Goal: Navigation & Orientation: Find specific page/section

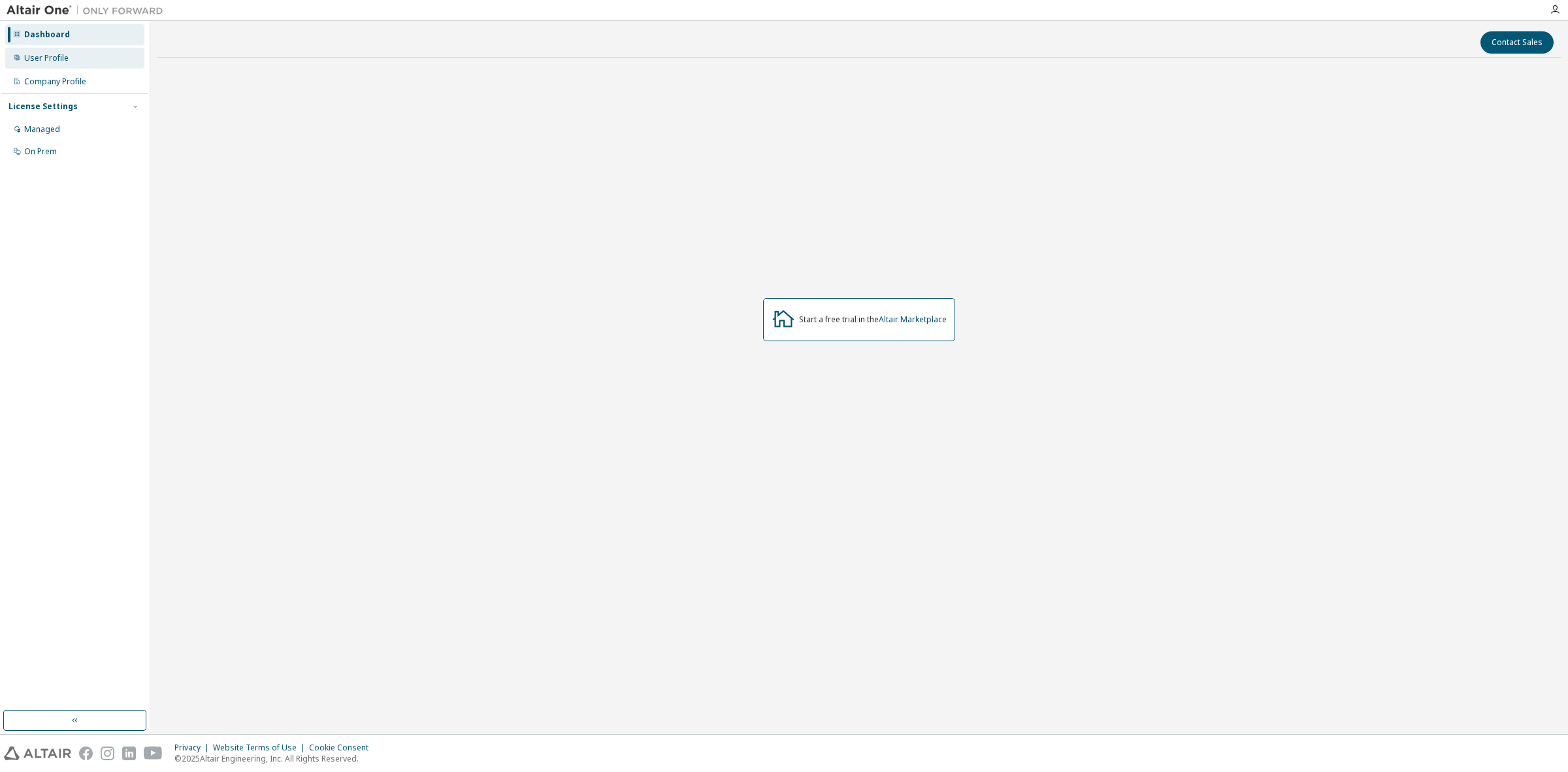
click at [91, 59] on div "User Profile" at bounding box center [75, 58] width 139 height 21
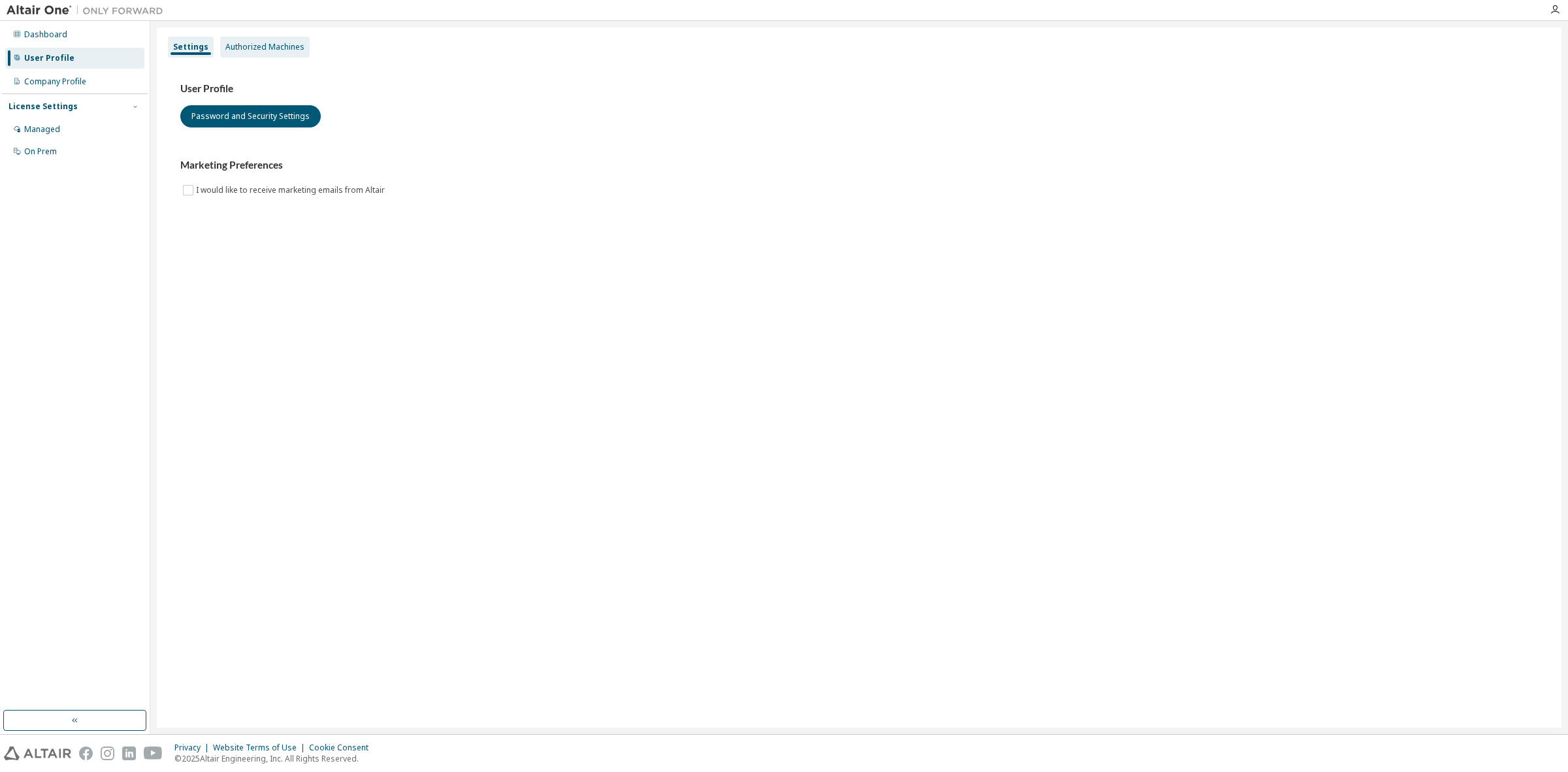
click at [291, 53] on div "Authorized Machines" at bounding box center [265, 46] width 90 height 21
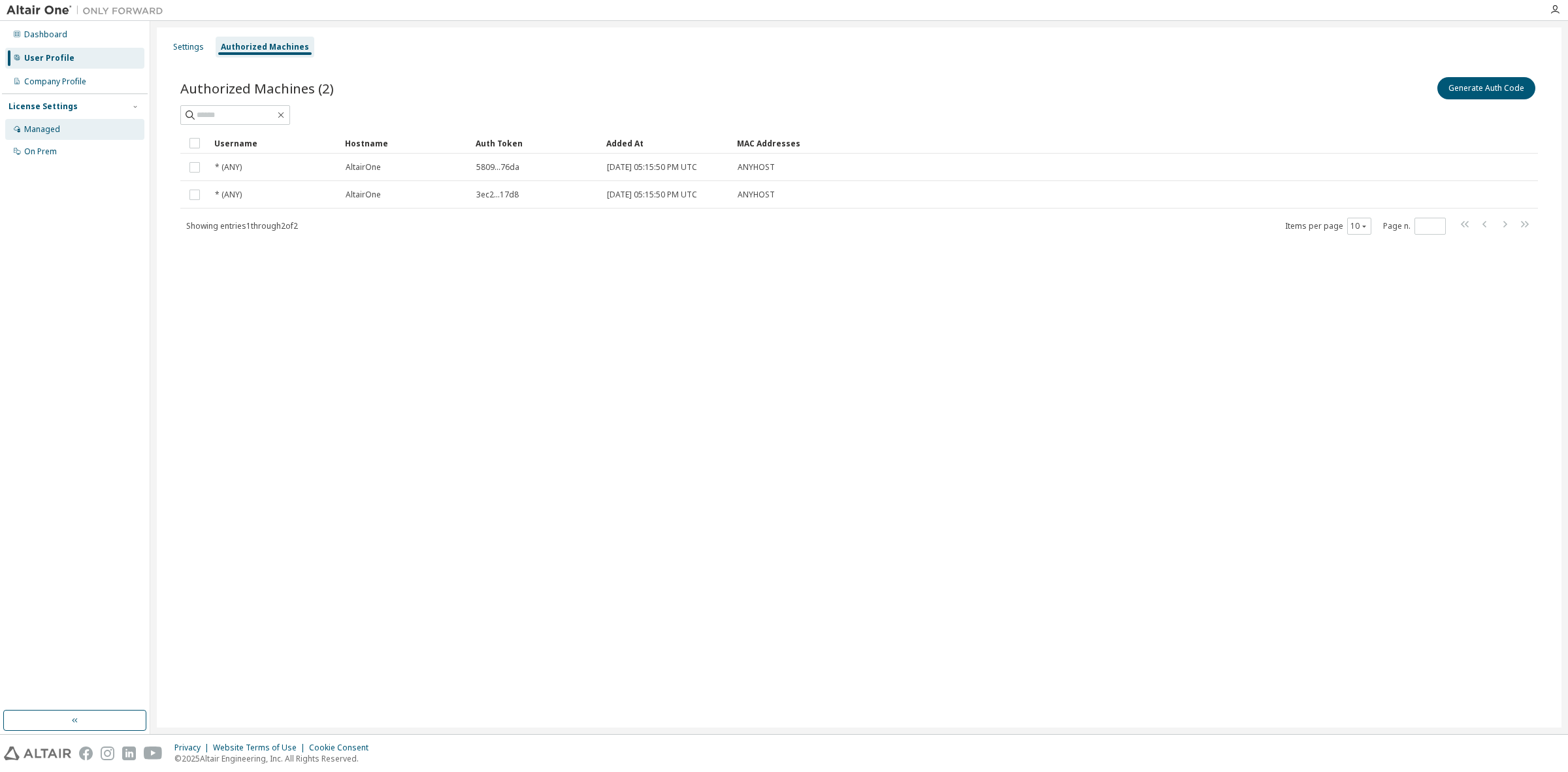
click at [36, 131] on div "Managed" at bounding box center [43, 129] width 36 height 10
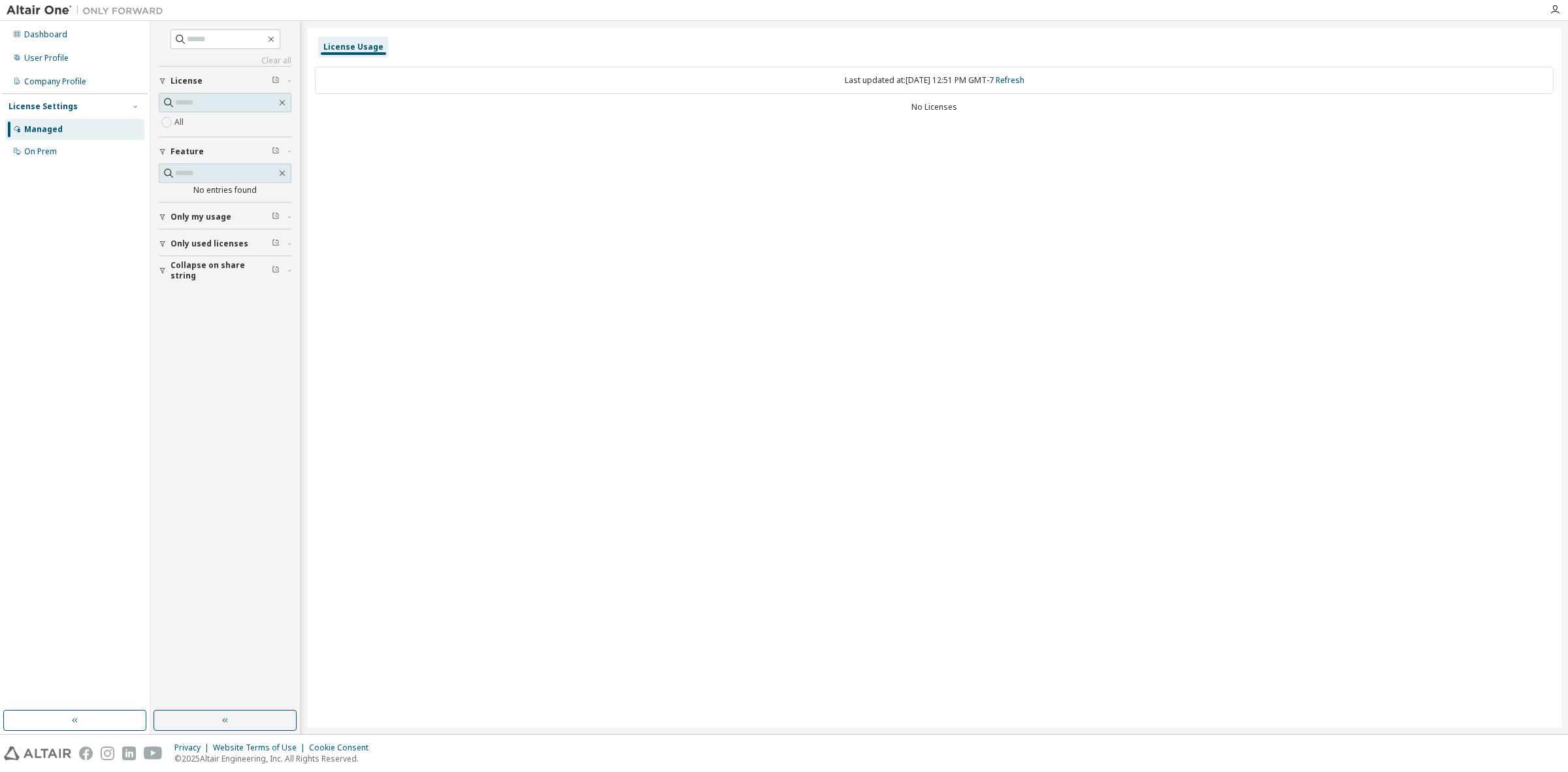
click at [161, 244] on icon "button" at bounding box center [163, 244] width 8 height 8
click at [50, 48] on div "User Profile" at bounding box center [75, 58] width 139 height 21
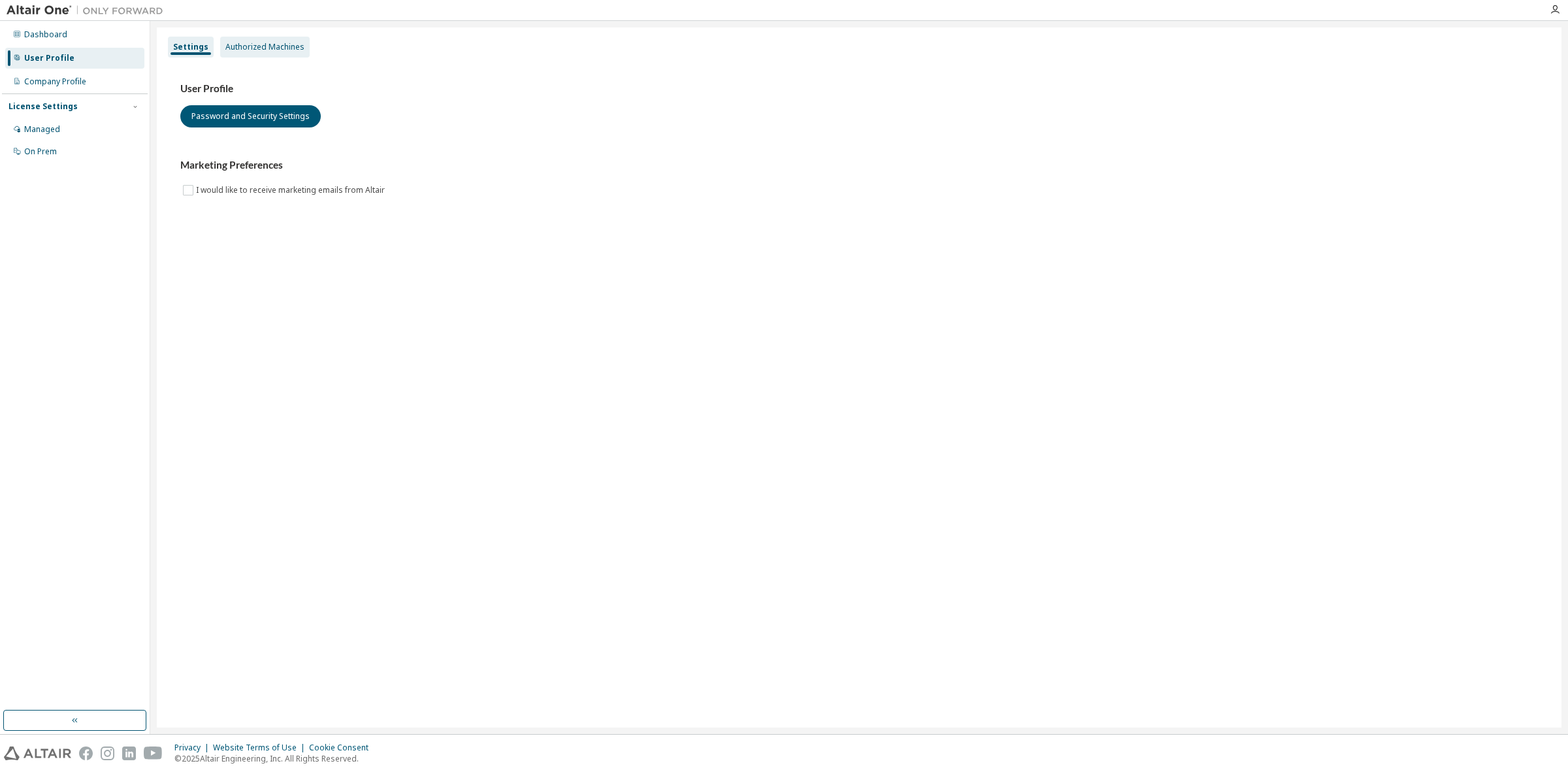
click at [257, 51] on div "Authorized Machines" at bounding box center [265, 46] width 79 height 10
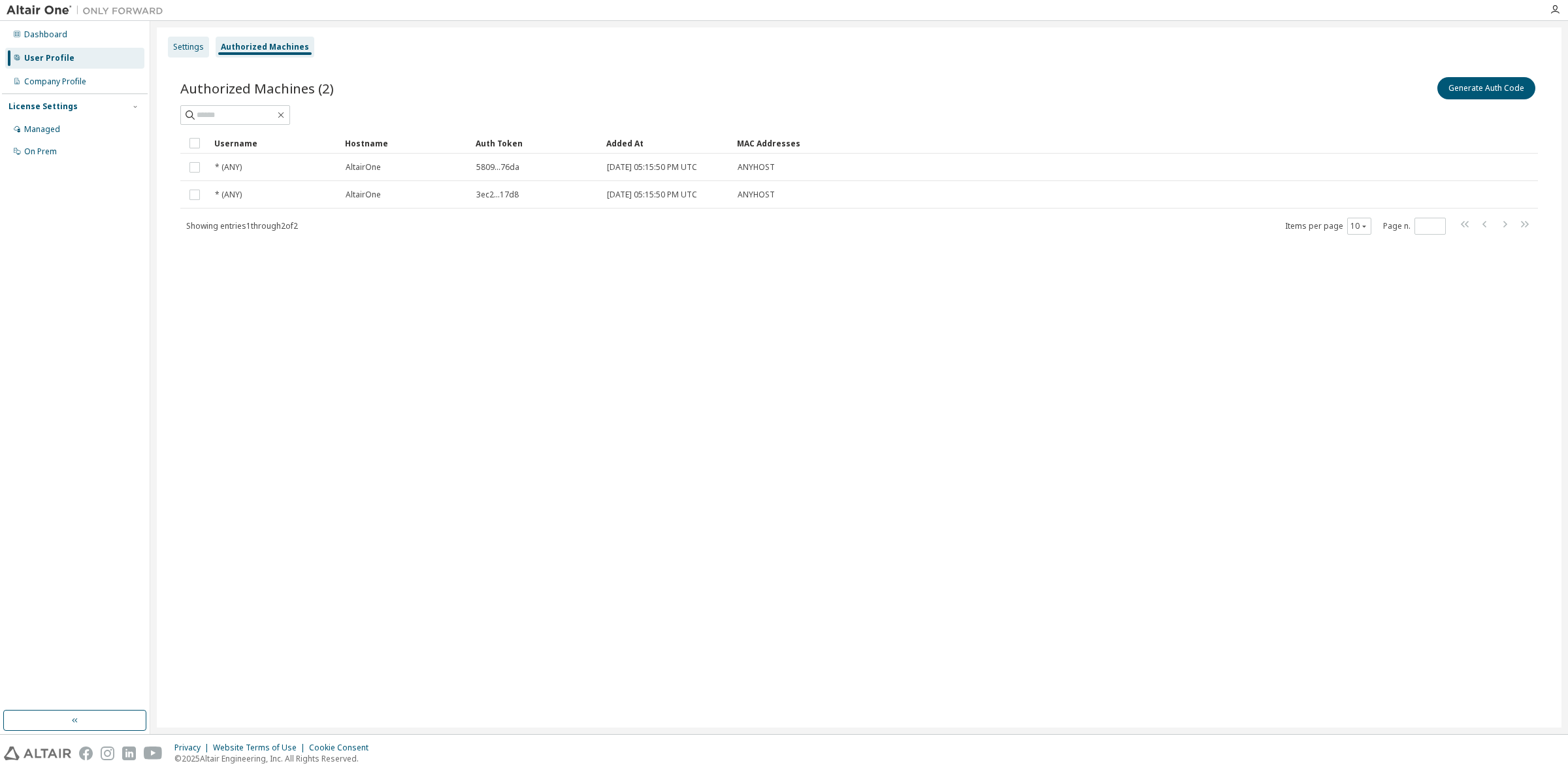
click at [169, 43] on div "Settings" at bounding box center [188, 46] width 41 height 21
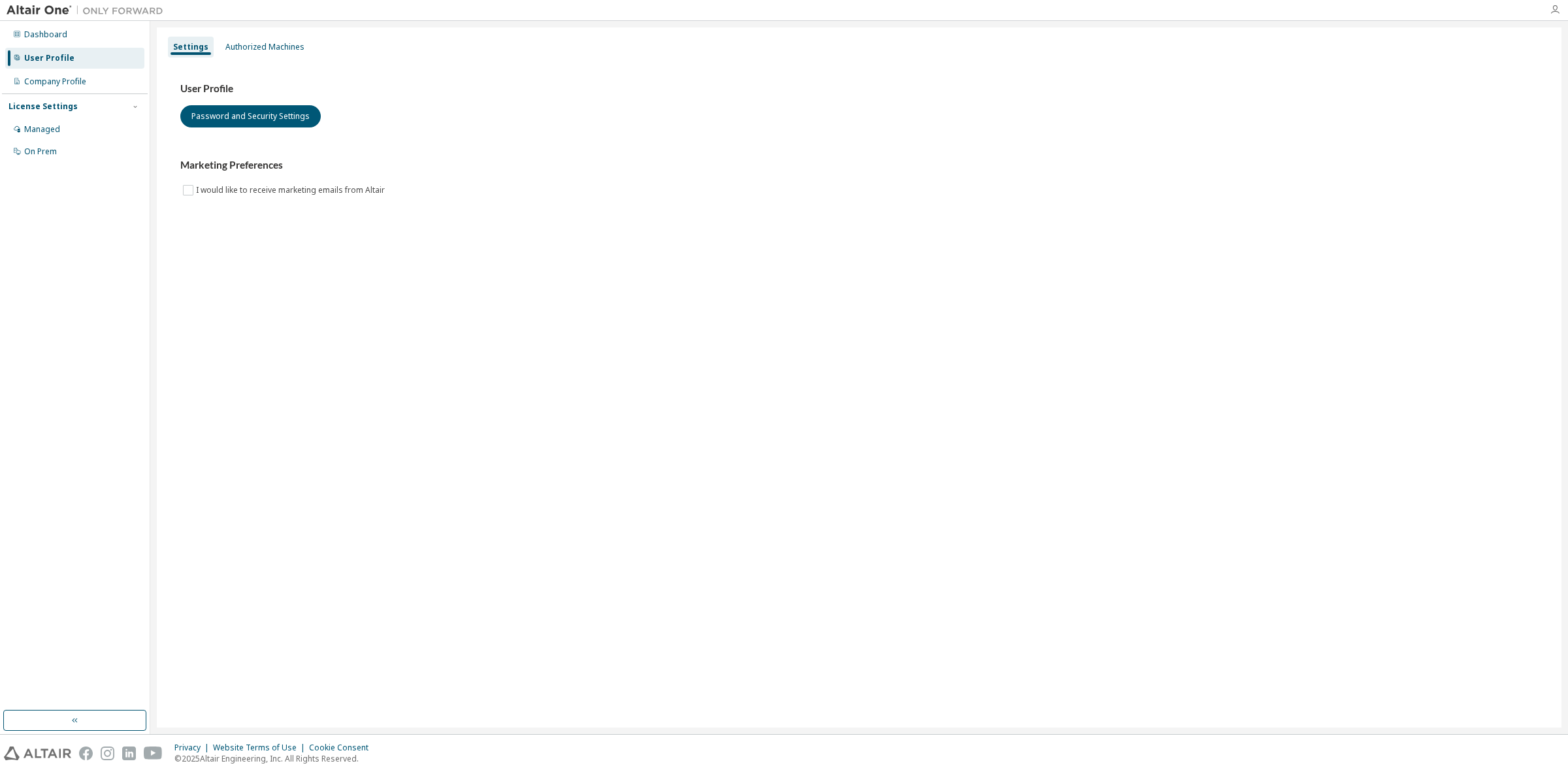
click at [1556, 6] on icon "button" at bounding box center [1555, 9] width 10 height 10
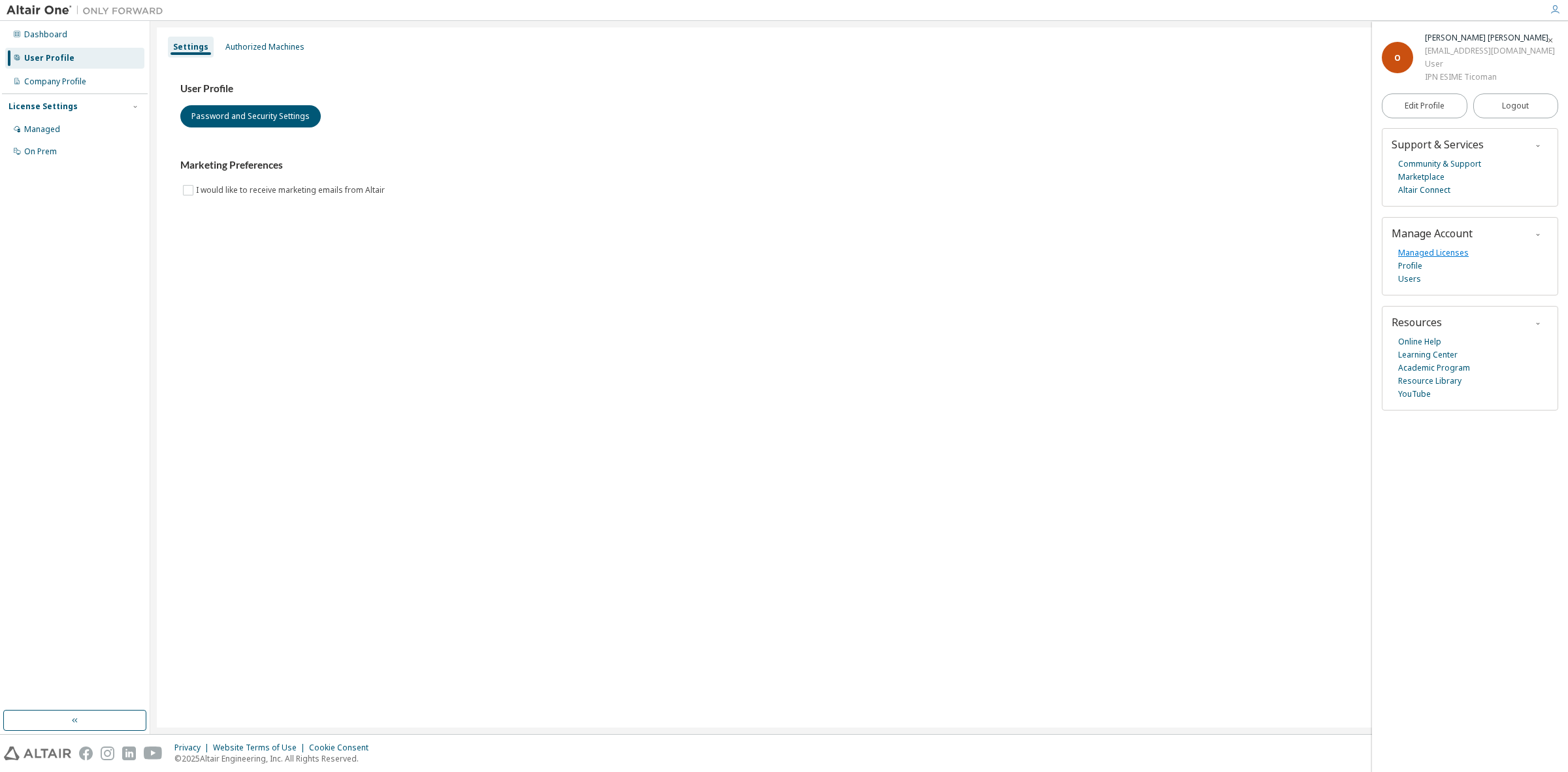
click at [1409, 256] on link "Managed Licenses" at bounding box center [1434, 253] width 71 height 13
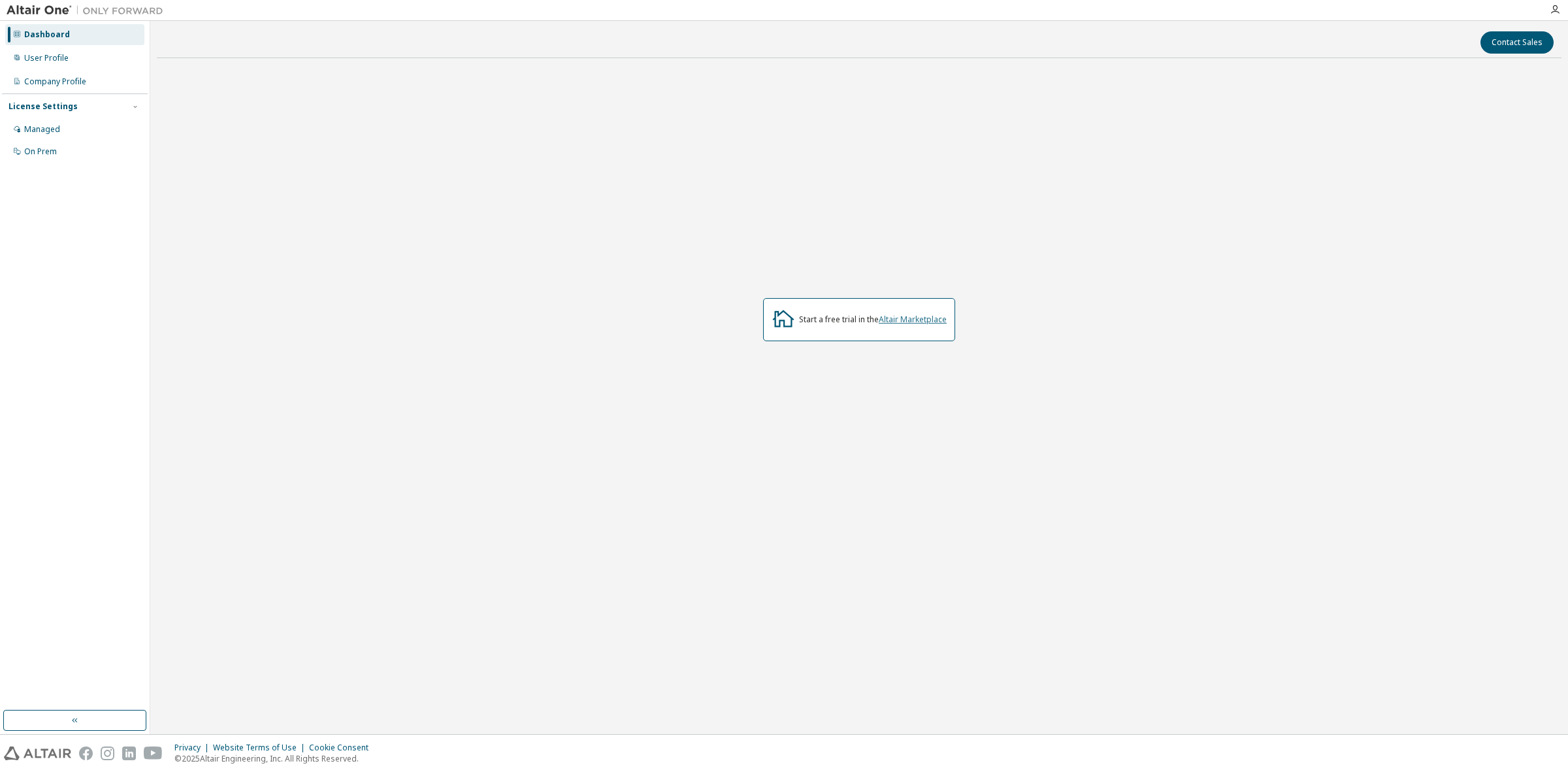
click at [929, 319] on link "Altair Marketplace" at bounding box center [913, 319] width 68 height 11
